Goal: Task Accomplishment & Management: Manage account settings

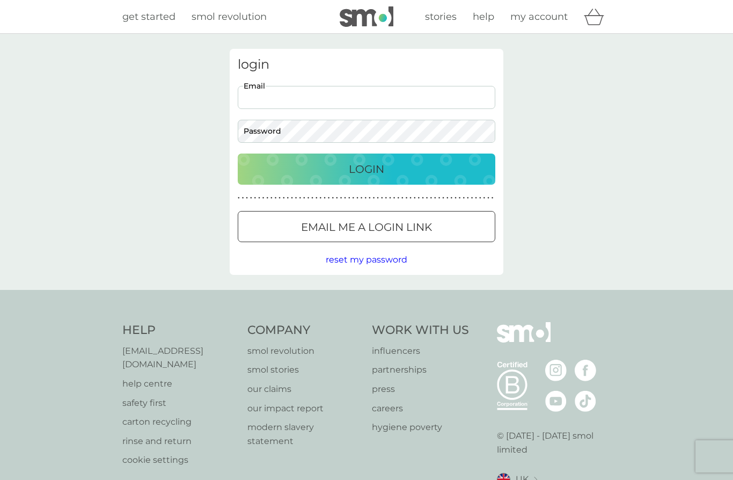
type input "[EMAIL_ADDRESS][DOMAIN_NAME]"
click at [367, 169] on button "Login" at bounding box center [367, 169] width 258 height 31
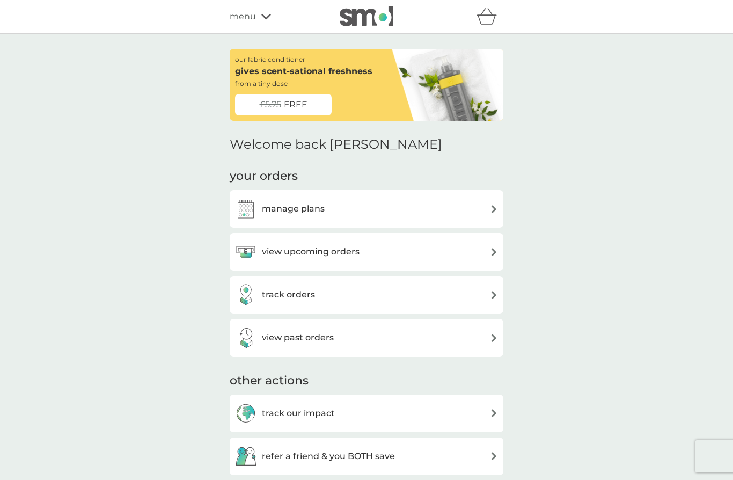
click at [484, 253] on div "view upcoming orders" at bounding box center [366, 251] width 263 height 21
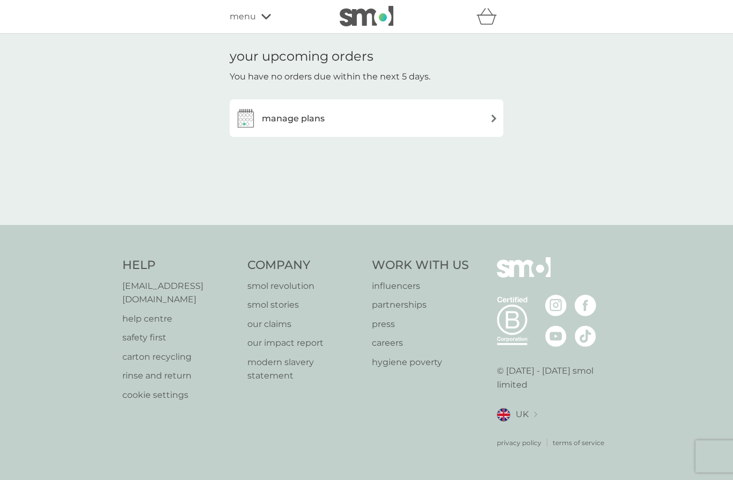
click at [487, 117] on div "manage plans" at bounding box center [366, 117] width 263 height 21
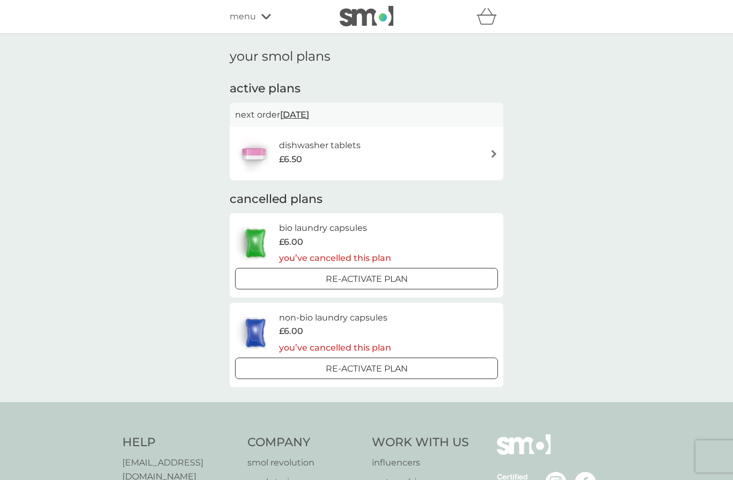
click at [491, 152] on img at bounding box center [494, 154] width 8 height 8
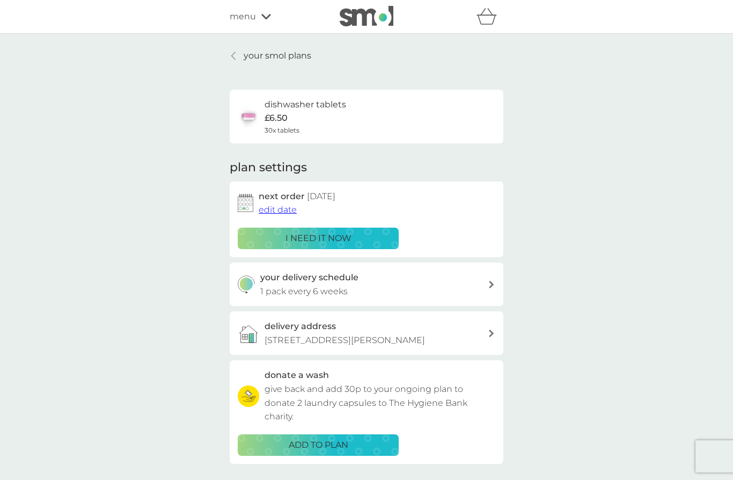
click at [278, 211] on span "edit date" at bounding box center [278, 210] width 38 height 10
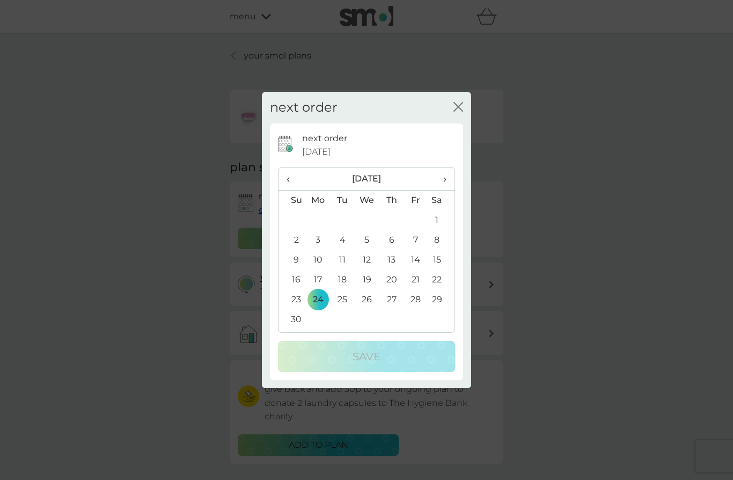
click at [293, 178] on span "‹" at bounding box center [292, 179] width 11 height 23
click at [347, 260] on td "14" at bounding box center [343, 260] width 24 height 20
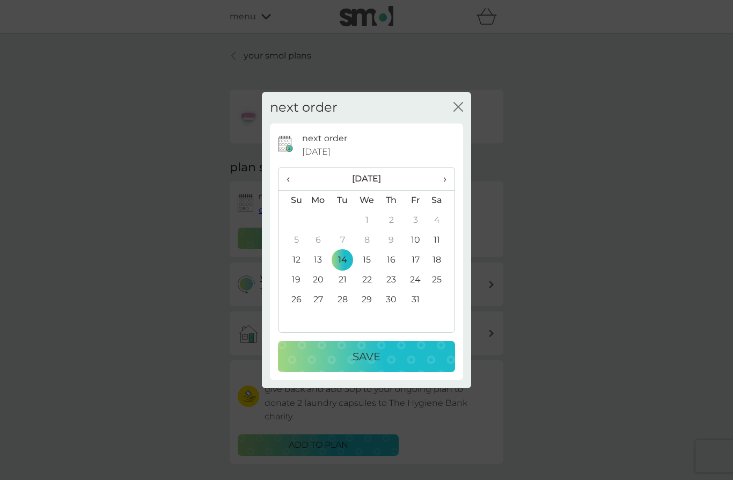
click at [370, 352] on p "Save" at bounding box center [367, 356] width 28 height 17
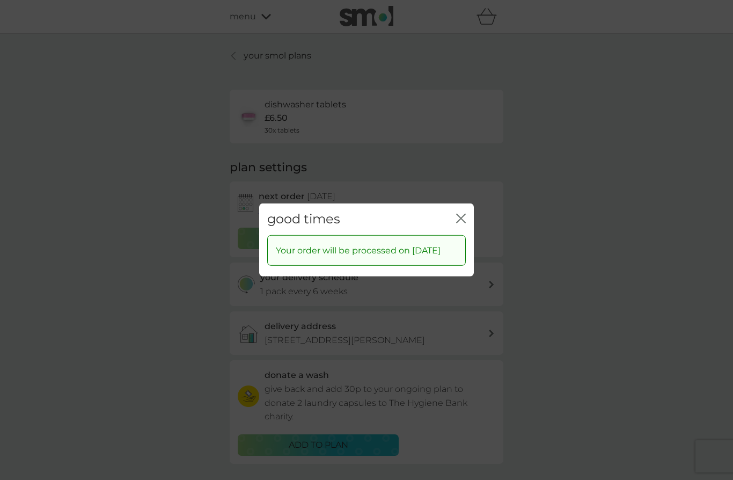
click at [581, 149] on div "good times close Your order will be processed on 14 Oct 2025" at bounding box center [366, 240] width 733 height 480
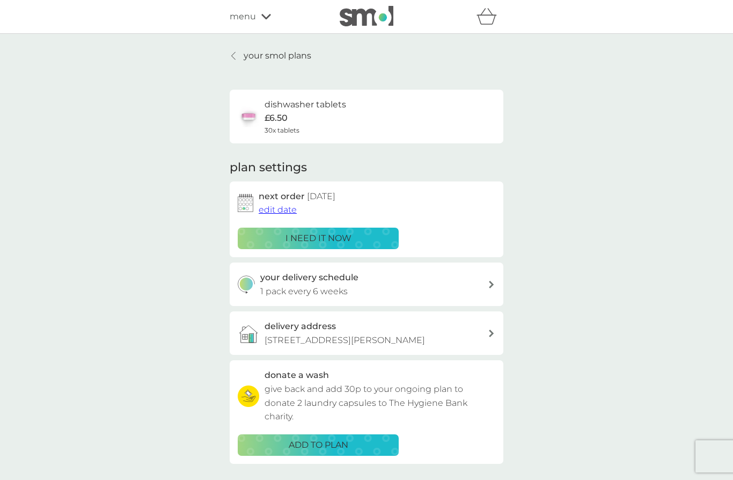
click at [268, 14] on icon at bounding box center [266, 16] width 10 height 6
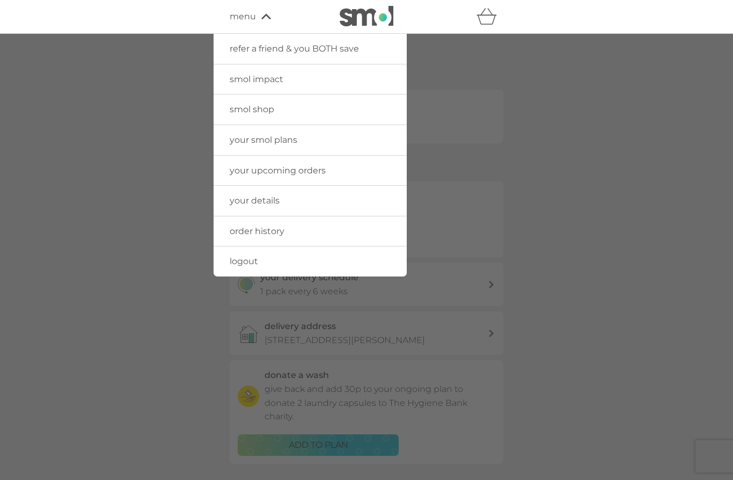
click at [551, 118] on div at bounding box center [366, 274] width 733 height 480
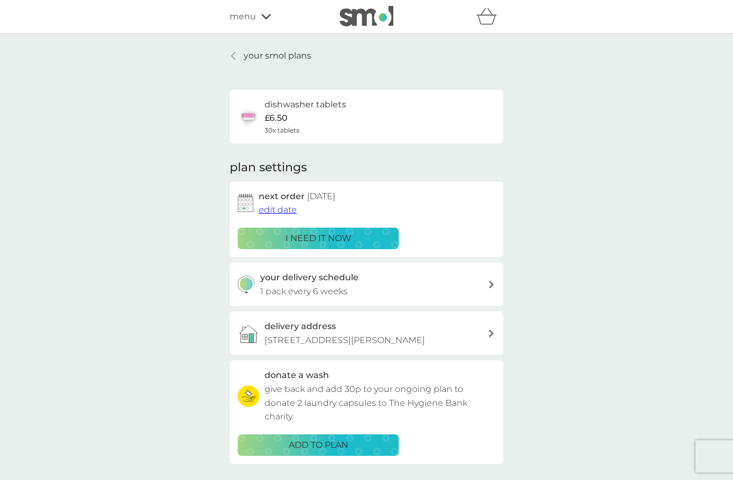
click at [486, 19] on icon "basket" at bounding box center [487, 16] width 20 height 17
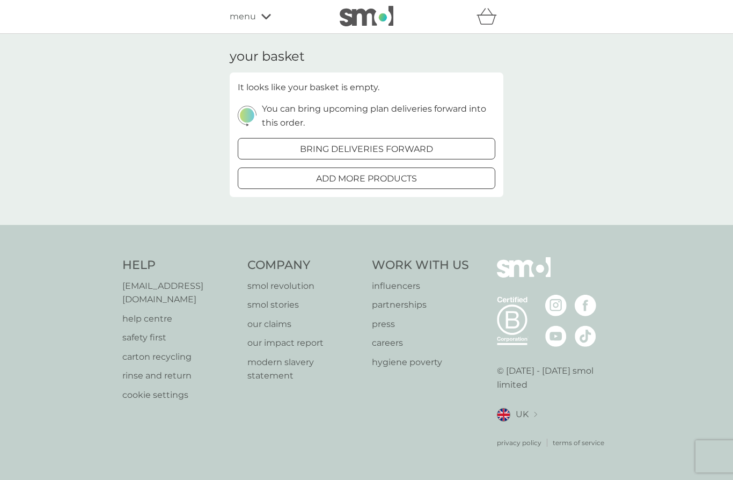
click at [372, 22] on img at bounding box center [367, 16] width 54 height 20
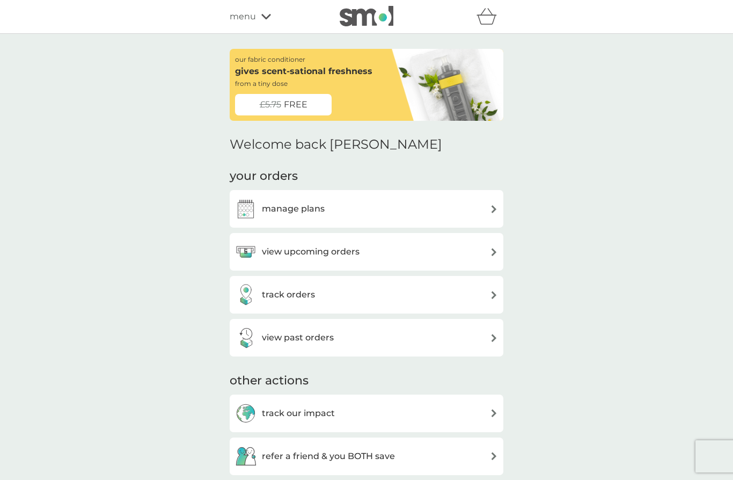
click at [485, 209] on div "manage plans" at bounding box center [366, 208] width 263 height 21
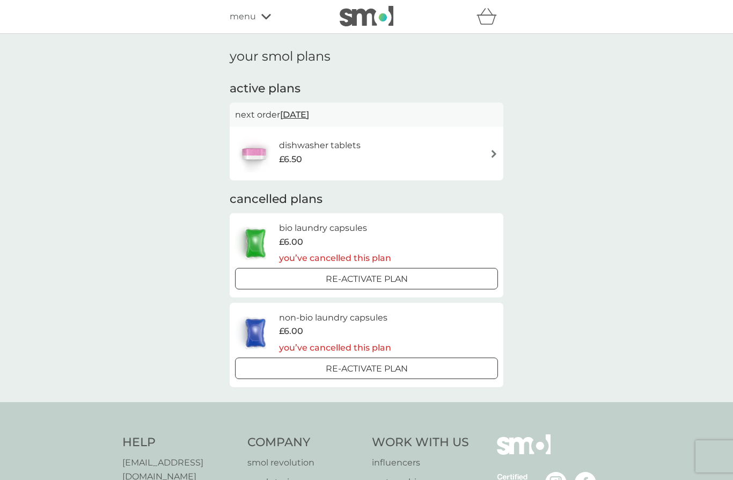
click at [492, 152] on img at bounding box center [494, 154] width 8 height 8
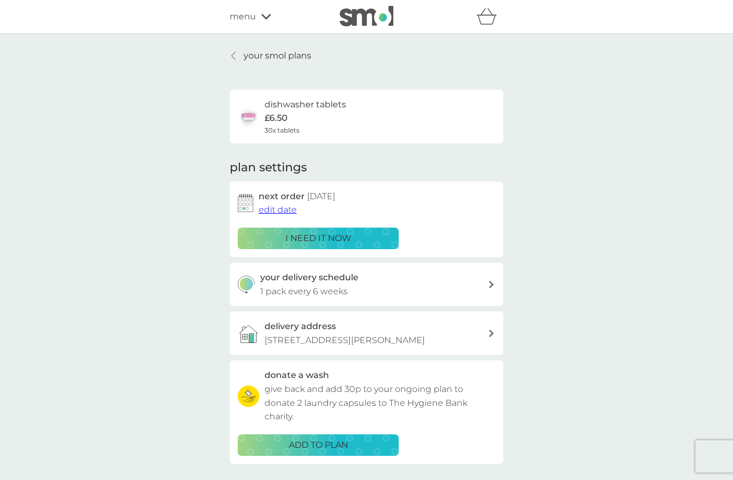
click at [485, 282] on div "your delivery schedule 1 pack every 6 weeks" at bounding box center [374, 284] width 228 height 27
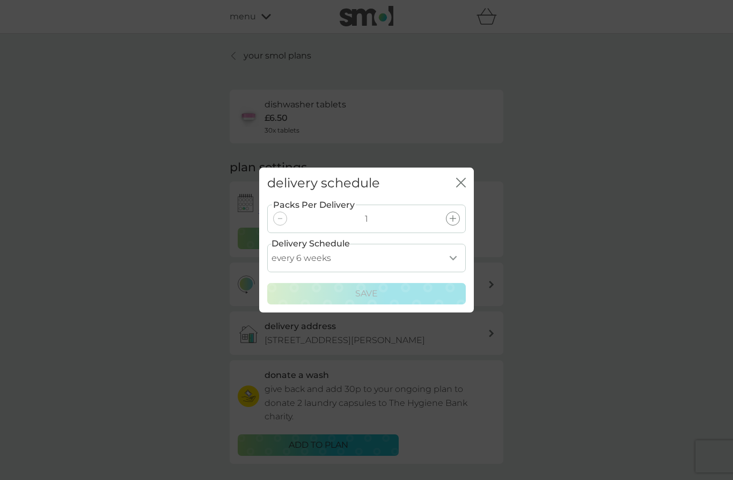
click at [455, 258] on select "every 1 week every 2 weeks every 3 weeks every 4 weeks every 5 weeks every 6 we…" at bounding box center [366, 258] width 199 height 28
select select "35"
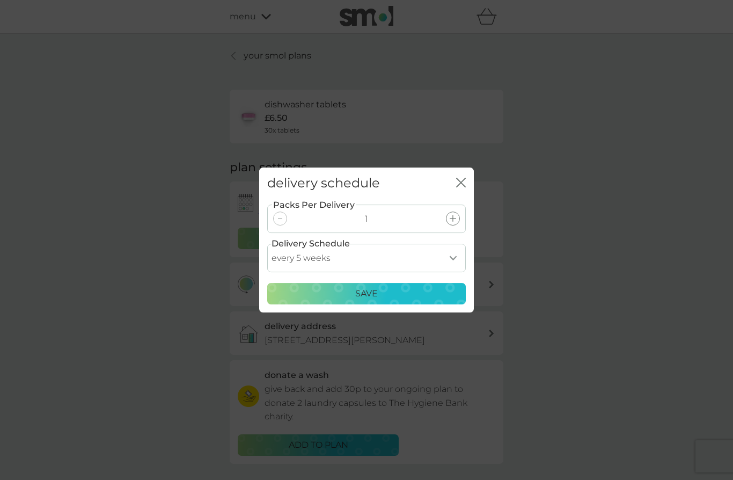
click at [366, 288] on p "Save" at bounding box center [366, 294] width 23 height 14
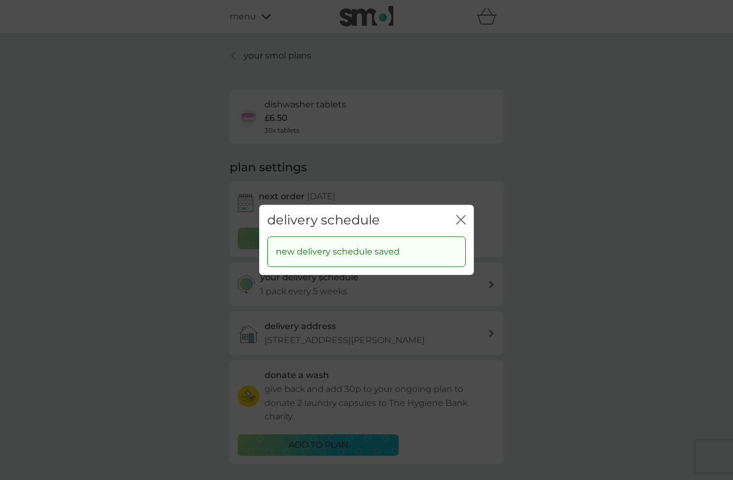
click at [460, 217] on icon "close" at bounding box center [461, 220] width 10 height 10
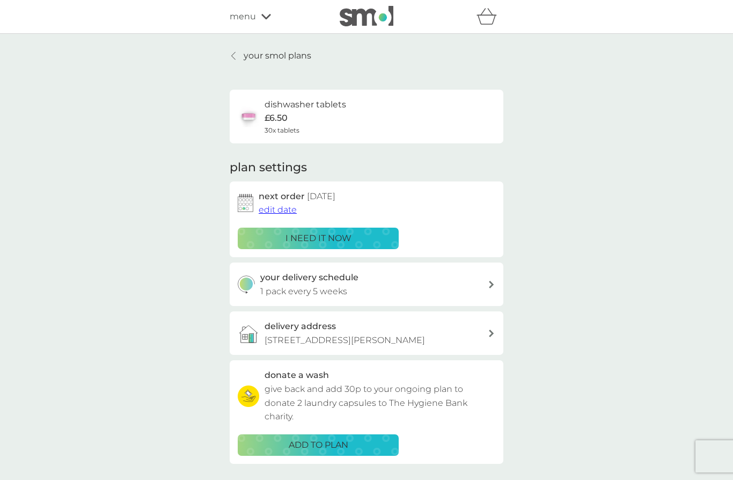
click at [254, 22] on span "menu" at bounding box center [243, 17] width 26 height 14
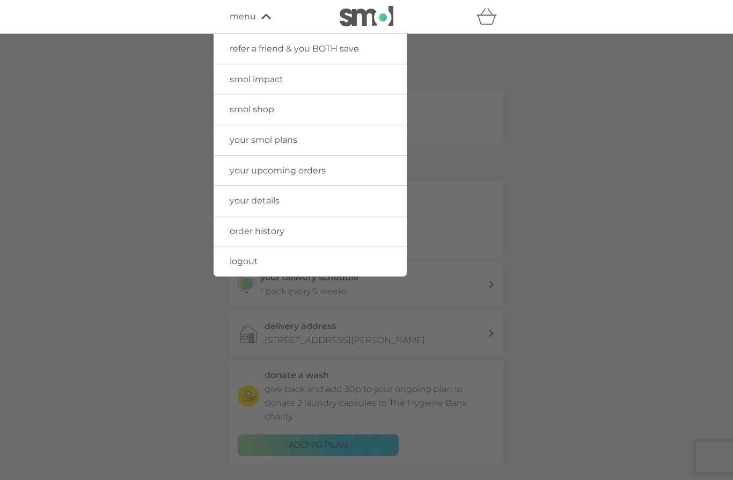
click at [249, 261] on span "logout" at bounding box center [244, 261] width 28 height 10
